Goal: Task Accomplishment & Management: Manage account settings

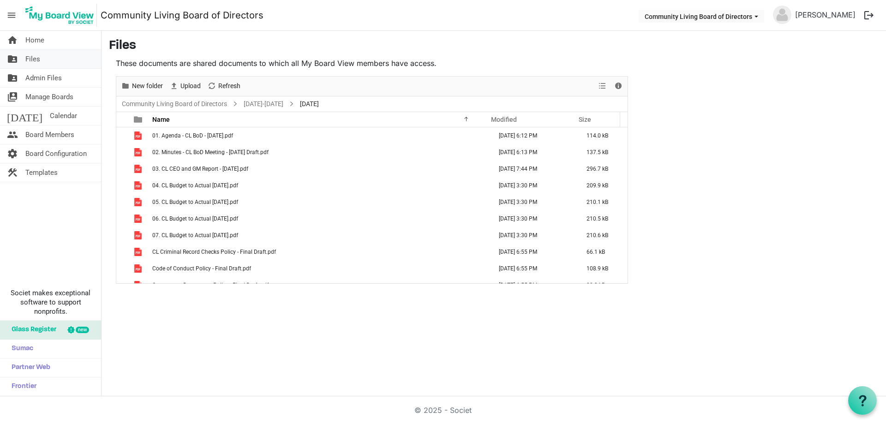
click at [52, 59] on link "folder_shared Files" at bounding box center [50, 59] width 101 height 18
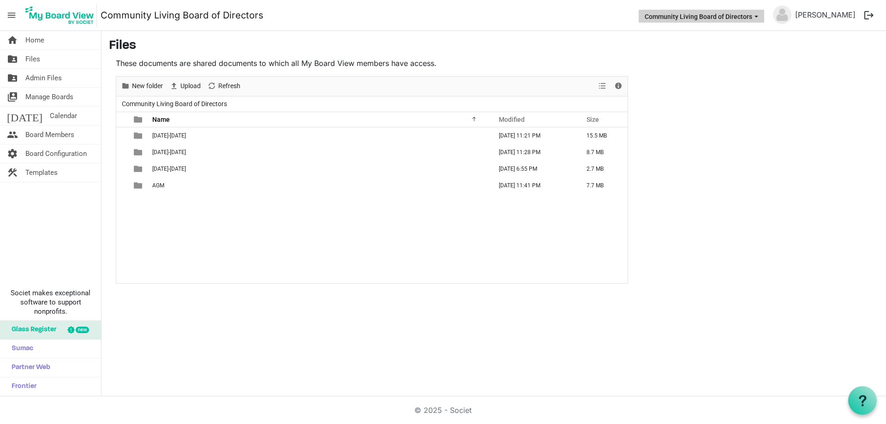
click at [678, 16] on button "Community Living Board of Directors" at bounding box center [702, 16] width 126 height 13
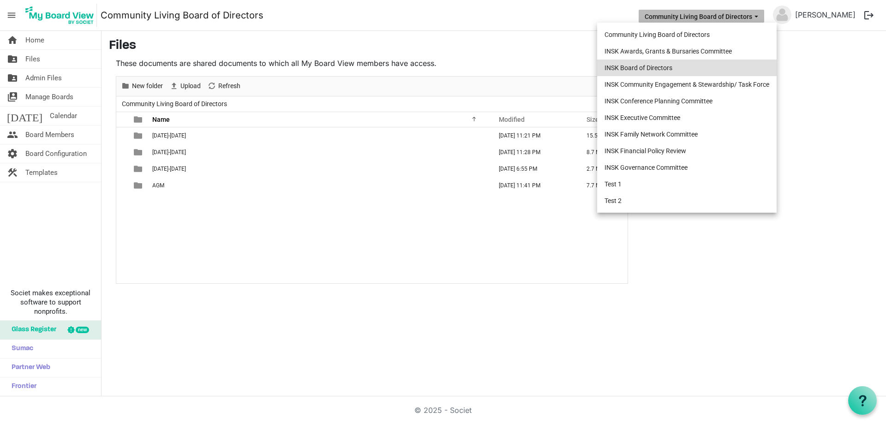
click at [648, 66] on li "INSK Board of Directors" at bounding box center [687, 68] width 180 height 17
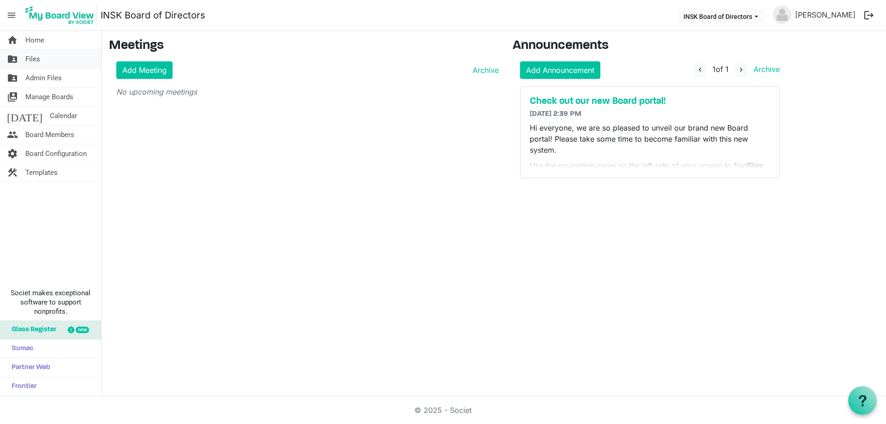
click at [64, 64] on link "folder_shared Files" at bounding box center [50, 59] width 101 height 18
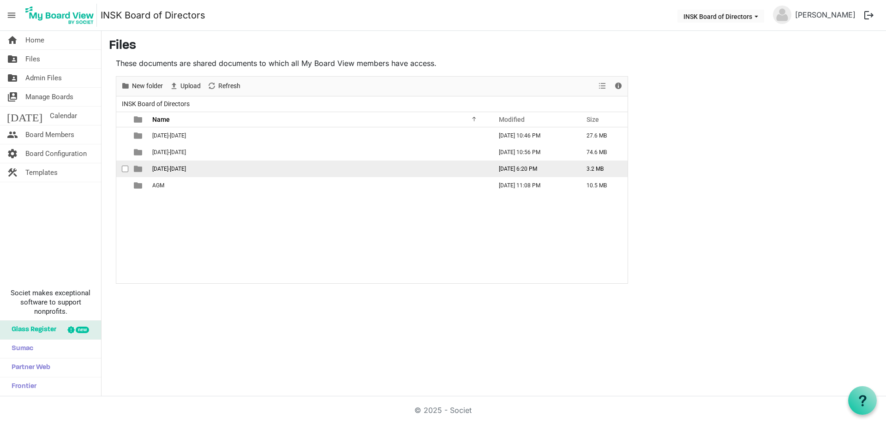
click at [164, 168] on span "[DATE]-[DATE]" at bounding box center [169, 169] width 34 height 6
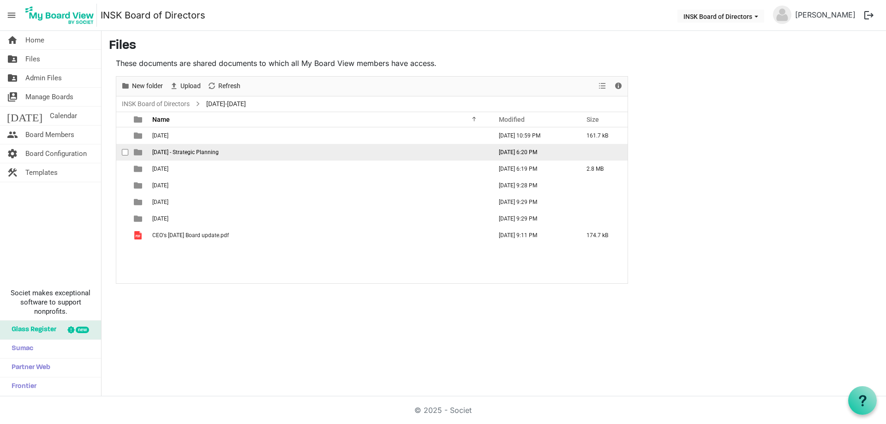
click at [178, 153] on span "2025-09-20 - Strategic Planning" at bounding box center [185, 152] width 66 height 6
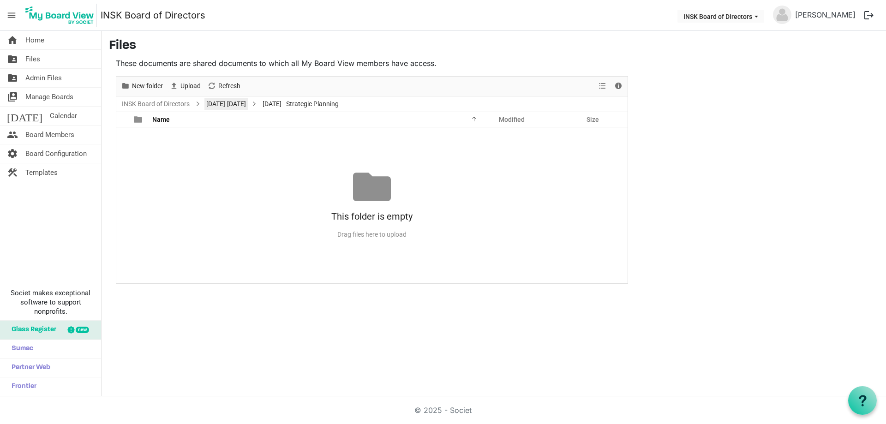
click at [222, 106] on link "[DATE]-[DATE]" at bounding box center [225, 104] width 43 height 12
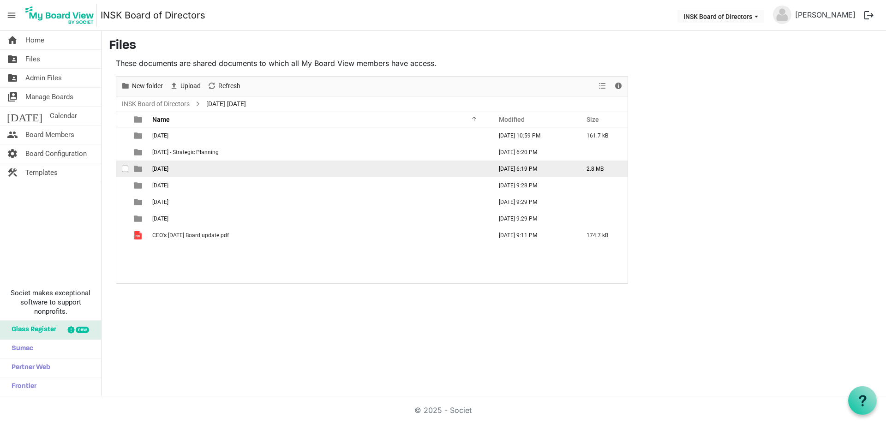
click at [168, 169] on span "2025-09-21" at bounding box center [160, 169] width 16 height 6
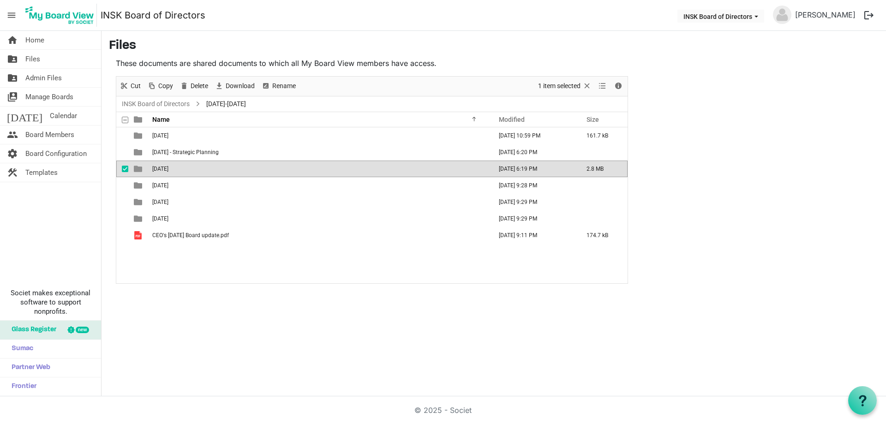
click at [168, 169] on span "2025-09-21" at bounding box center [160, 169] width 16 height 6
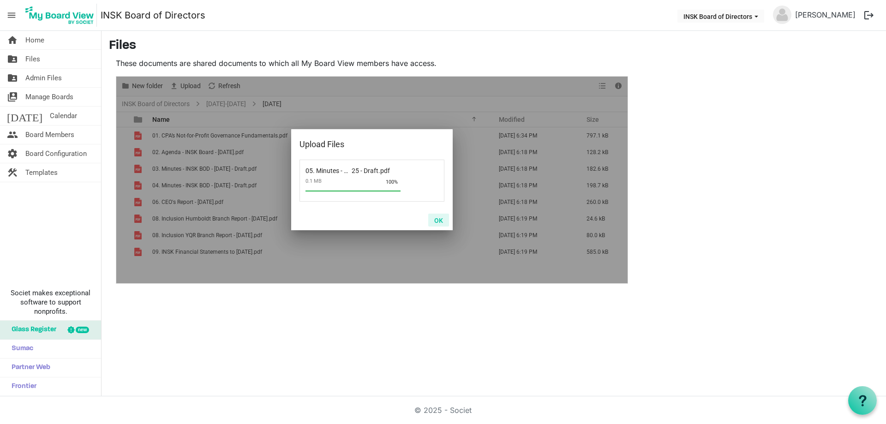
click at [439, 219] on button "OK" at bounding box center [438, 220] width 21 height 13
click at [433, 218] on button "OK" at bounding box center [438, 220] width 21 height 13
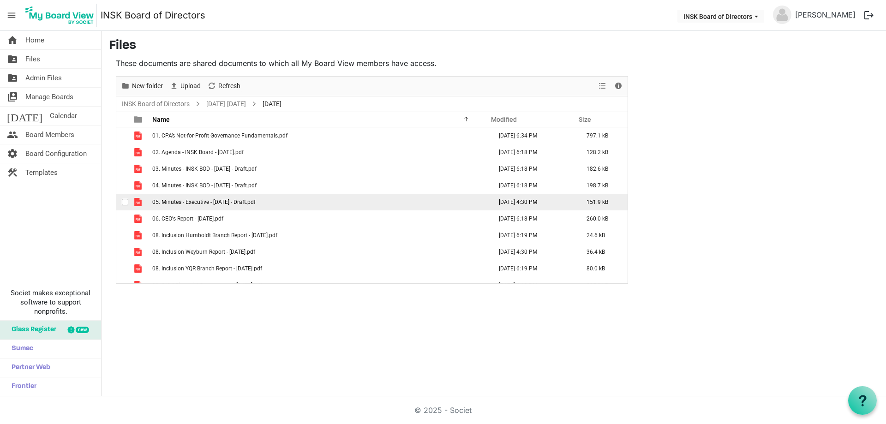
scroll to position [10, 0]
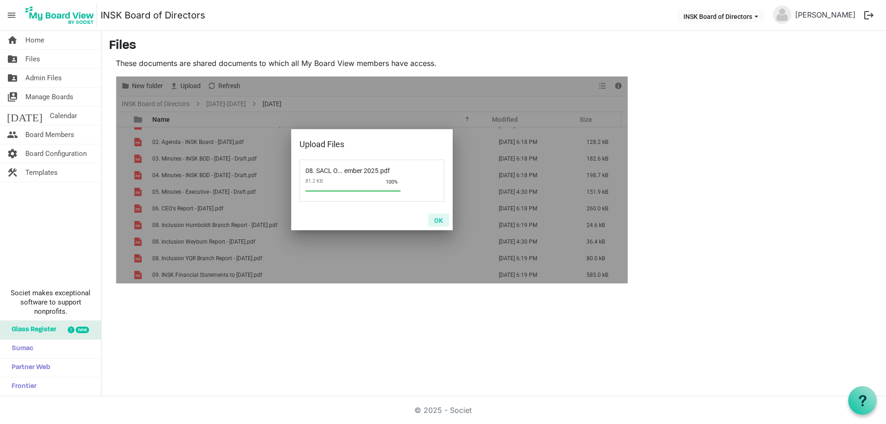
click at [437, 220] on button "OK" at bounding box center [438, 220] width 21 height 13
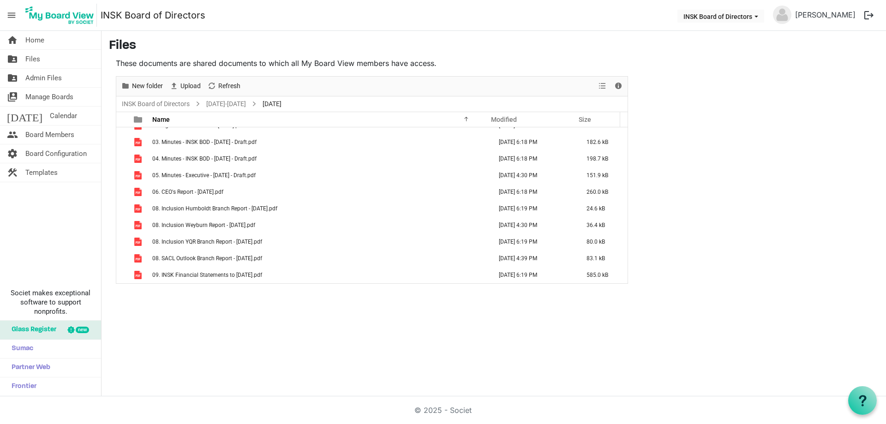
scroll to position [0, 0]
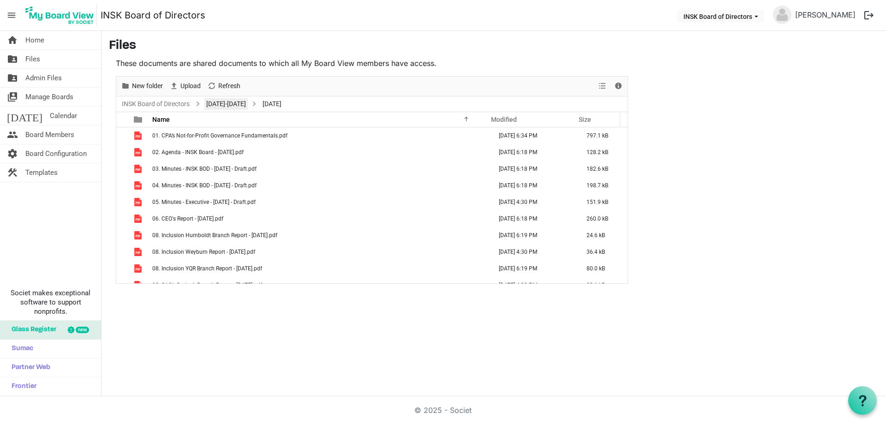
click at [209, 105] on link "[DATE]-[DATE]" at bounding box center [225, 104] width 43 height 12
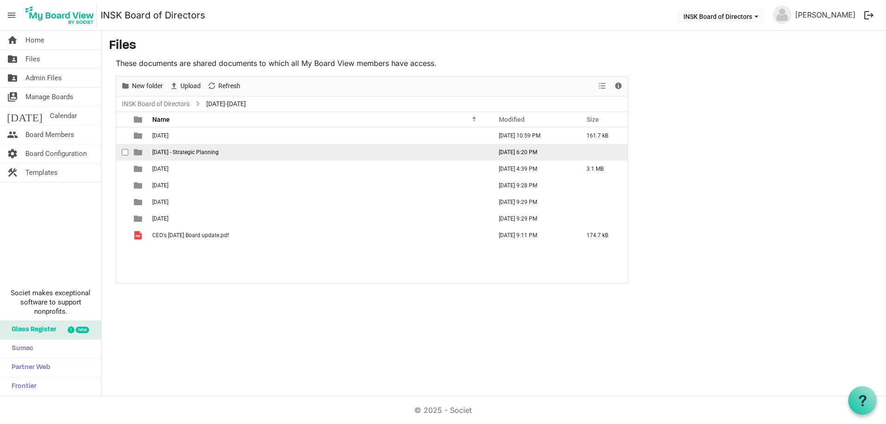
click at [190, 153] on span "2025-09-20 - Strategic Planning" at bounding box center [185, 152] width 66 height 6
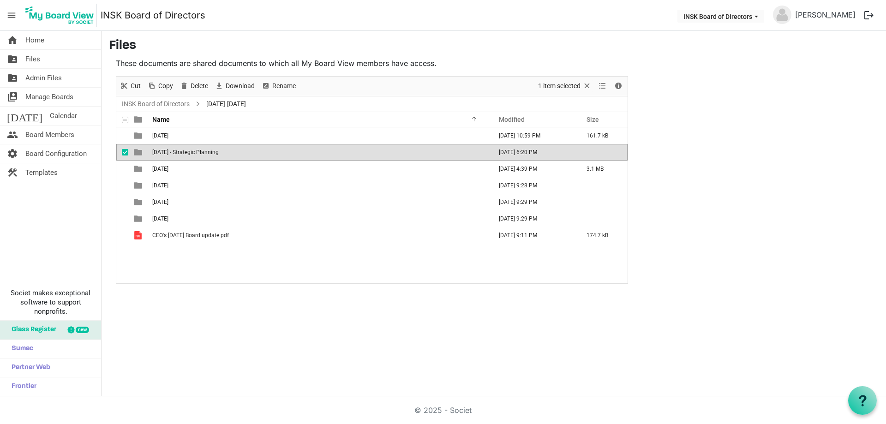
click at [190, 153] on span "2025-09-20 - Strategic Planning" at bounding box center [185, 152] width 66 height 6
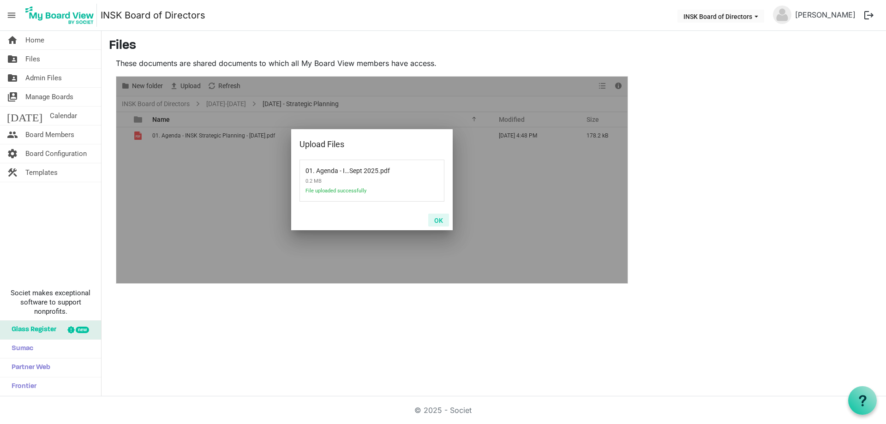
click at [439, 220] on button "OK" at bounding box center [438, 220] width 21 height 13
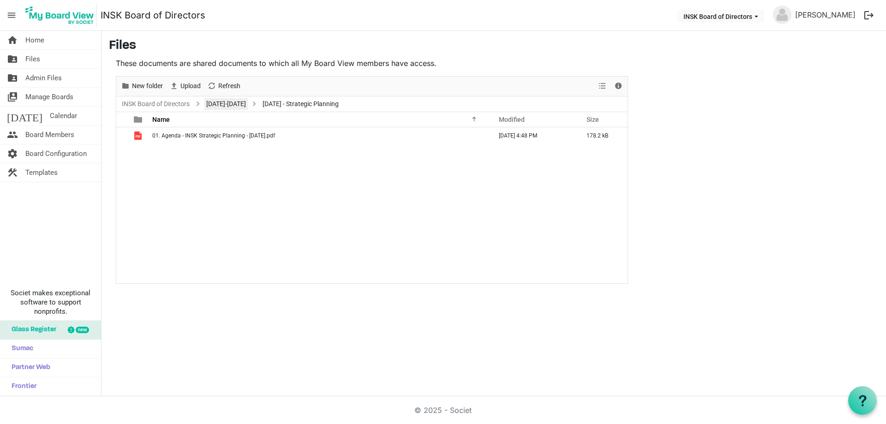
click at [216, 104] on link "[DATE]-[DATE]" at bounding box center [225, 104] width 43 height 12
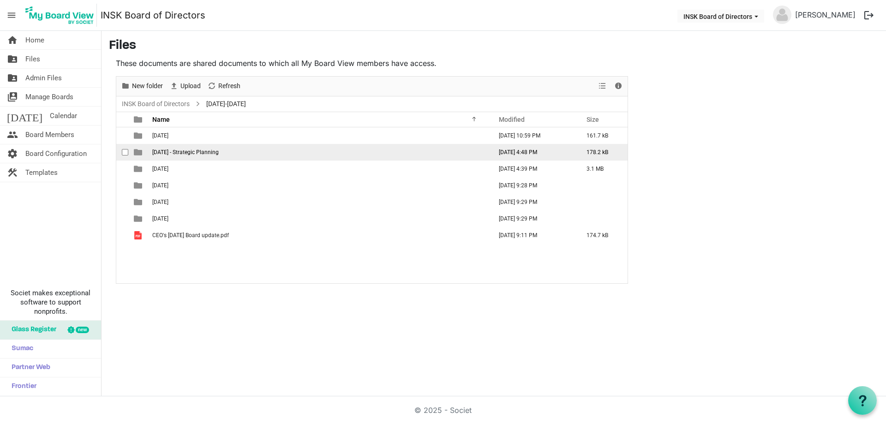
click at [178, 148] on td "2025-09-20 - Strategic Planning" at bounding box center [320, 152] width 340 height 17
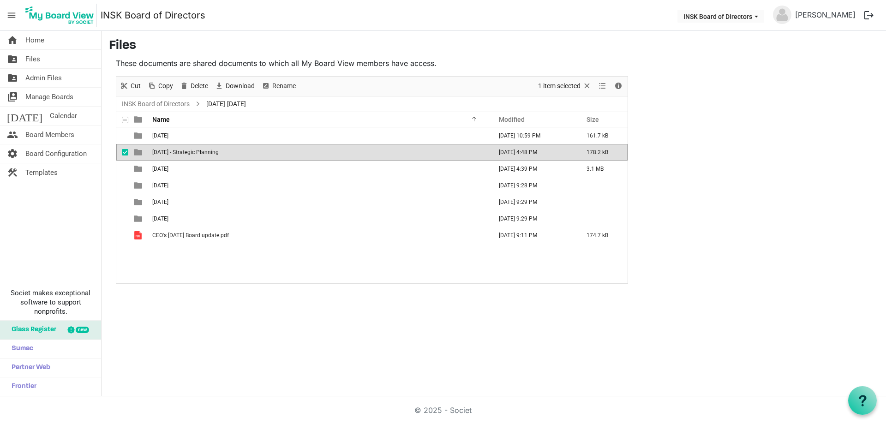
click at [178, 148] on td "2025-09-20 - Strategic Planning" at bounding box center [320, 152] width 340 height 17
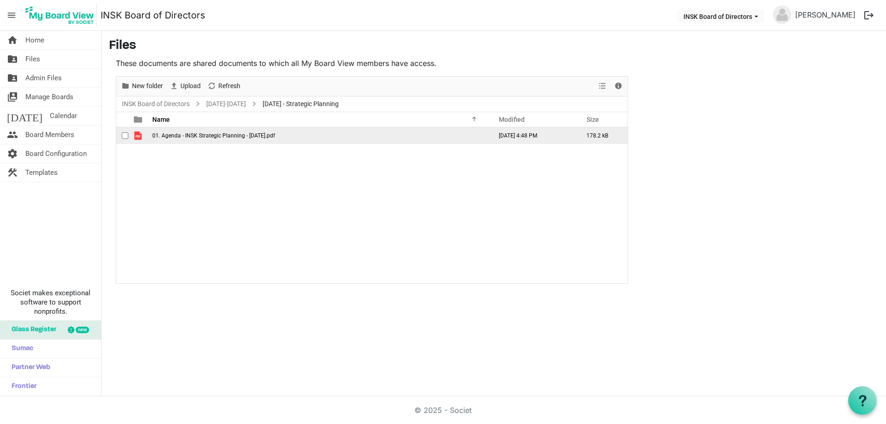
click at [127, 133] on span "checkbox" at bounding box center [125, 135] width 6 height 6
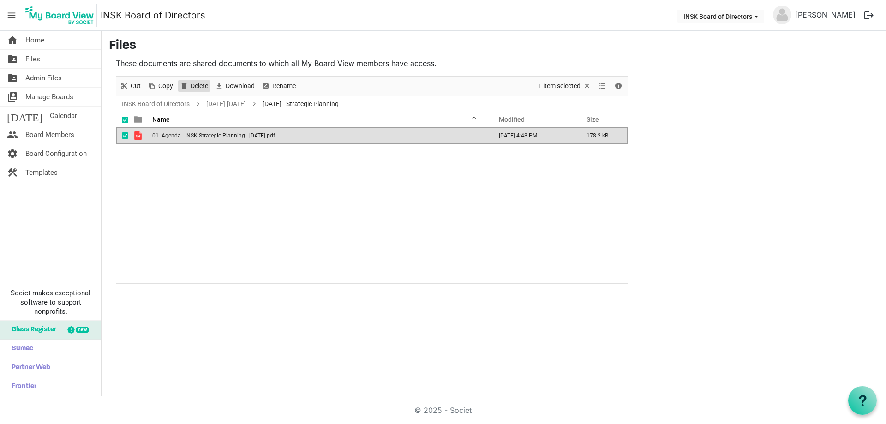
click at [201, 85] on span "Delete" at bounding box center [199, 86] width 19 height 12
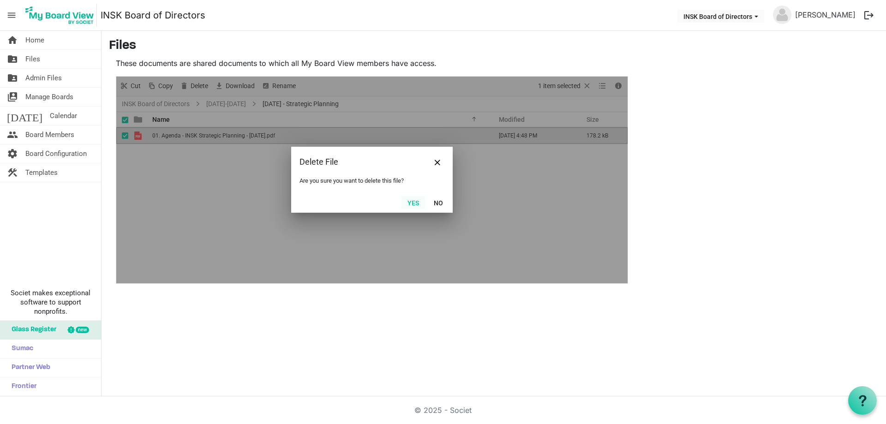
click at [415, 201] on button "Yes" at bounding box center [414, 202] width 24 height 13
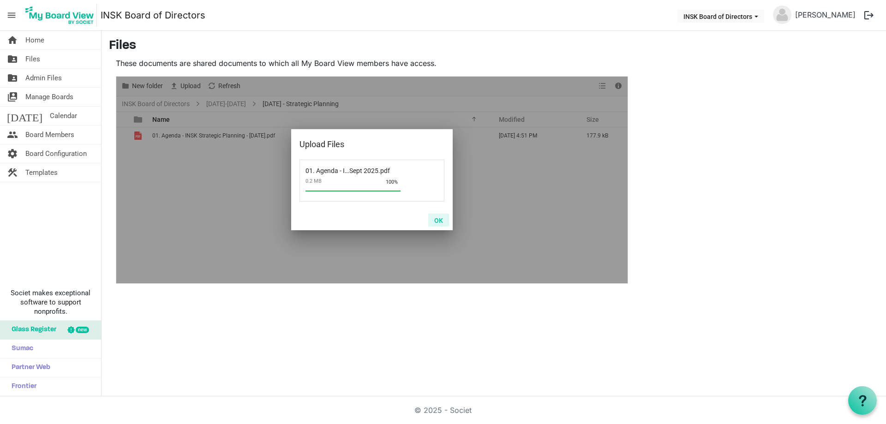
click at [441, 217] on button "OK" at bounding box center [438, 220] width 21 height 13
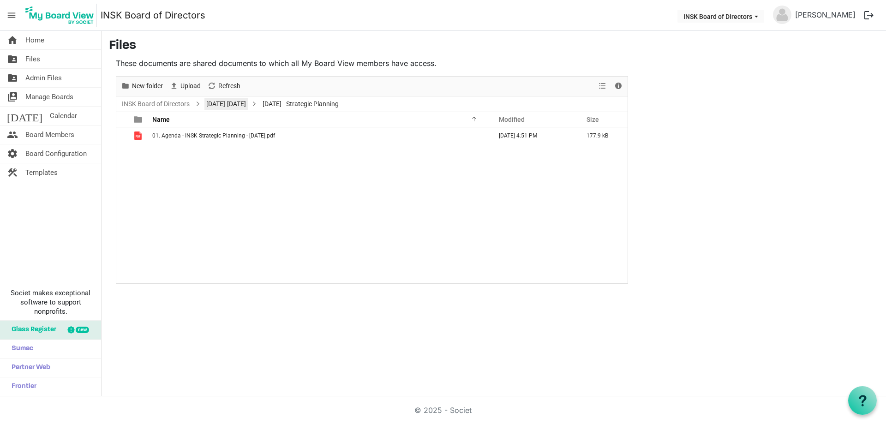
click at [222, 105] on link "[DATE]-[DATE]" at bounding box center [225, 104] width 43 height 12
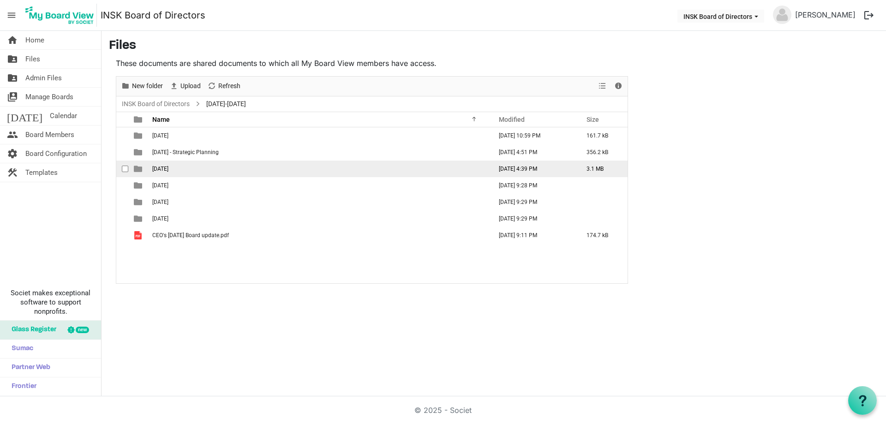
click at [168, 169] on span "2025-09-21" at bounding box center [160, 169] width 16 height 6
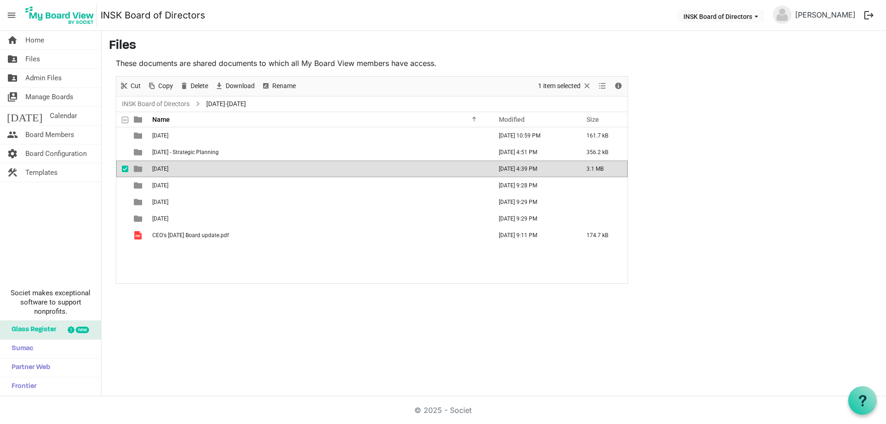
click at [168, 169] on span "2025-09-21" at bounding box center [160, 169] width 16 height 6
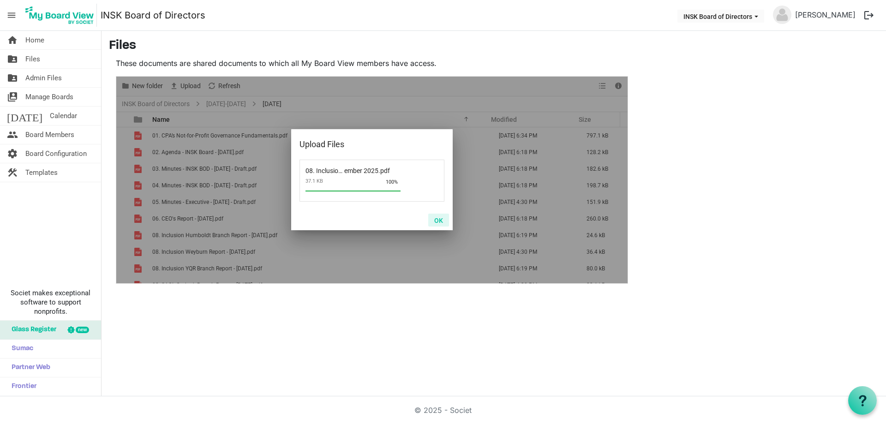
click at [438, 217] on button "OK" at bounding box center [438, 220] width 21 height 13
